Goal: Entertainment & Leisure: Consume media (video, audio)

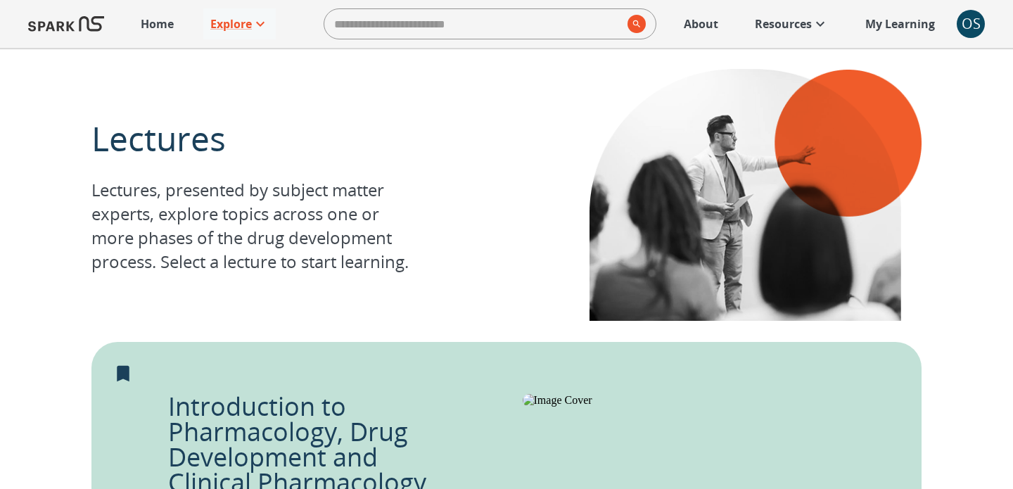
click at [170, 15] on p "Home" at bounding box center [157, 23] width 33 height 17
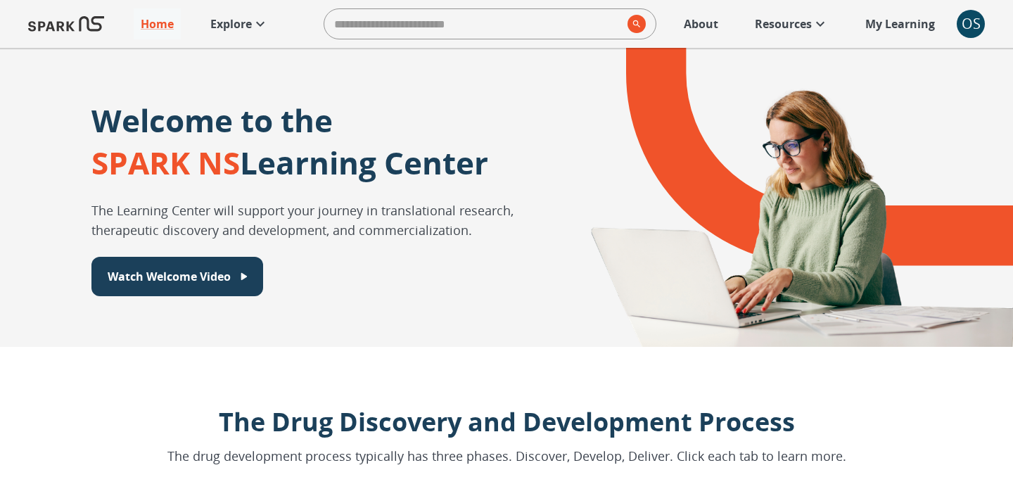
click at [224, 17] on p "Explore" at bounding box center [230, 23] width 41 height 17
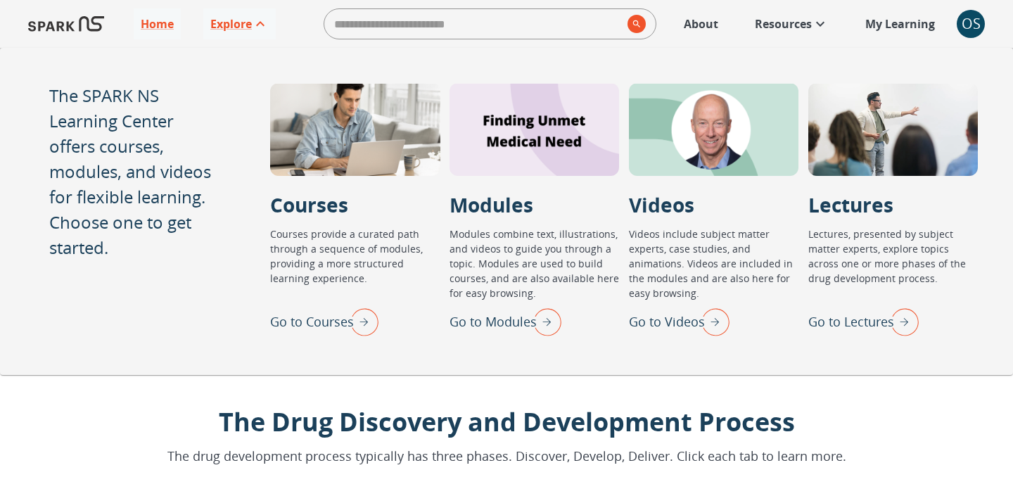
click at [650, 326] on p "Go to Videos" at bounding box center [667, 321] width 76 height 19
